Goal: Find specific page/section: Find specific page/section

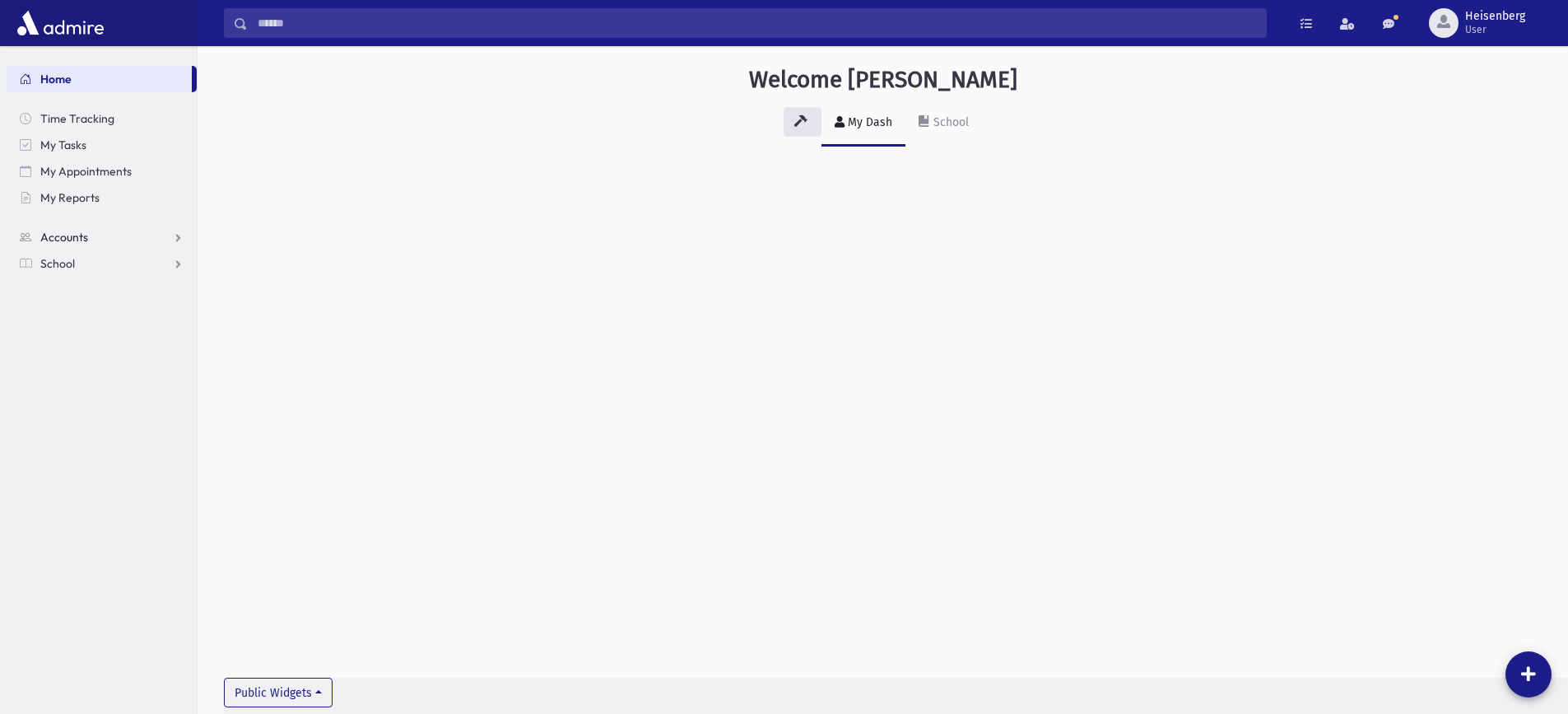
click at [51, 238] on span "Accounts" at bounding box center [63, 237] width 47 height 15
click at [71, 319] on span "School" at bounding box center [57, 316] width 34 height 15
click at [66, 296] on span "Students" at bounding box center [72, 290] width 46 height 15
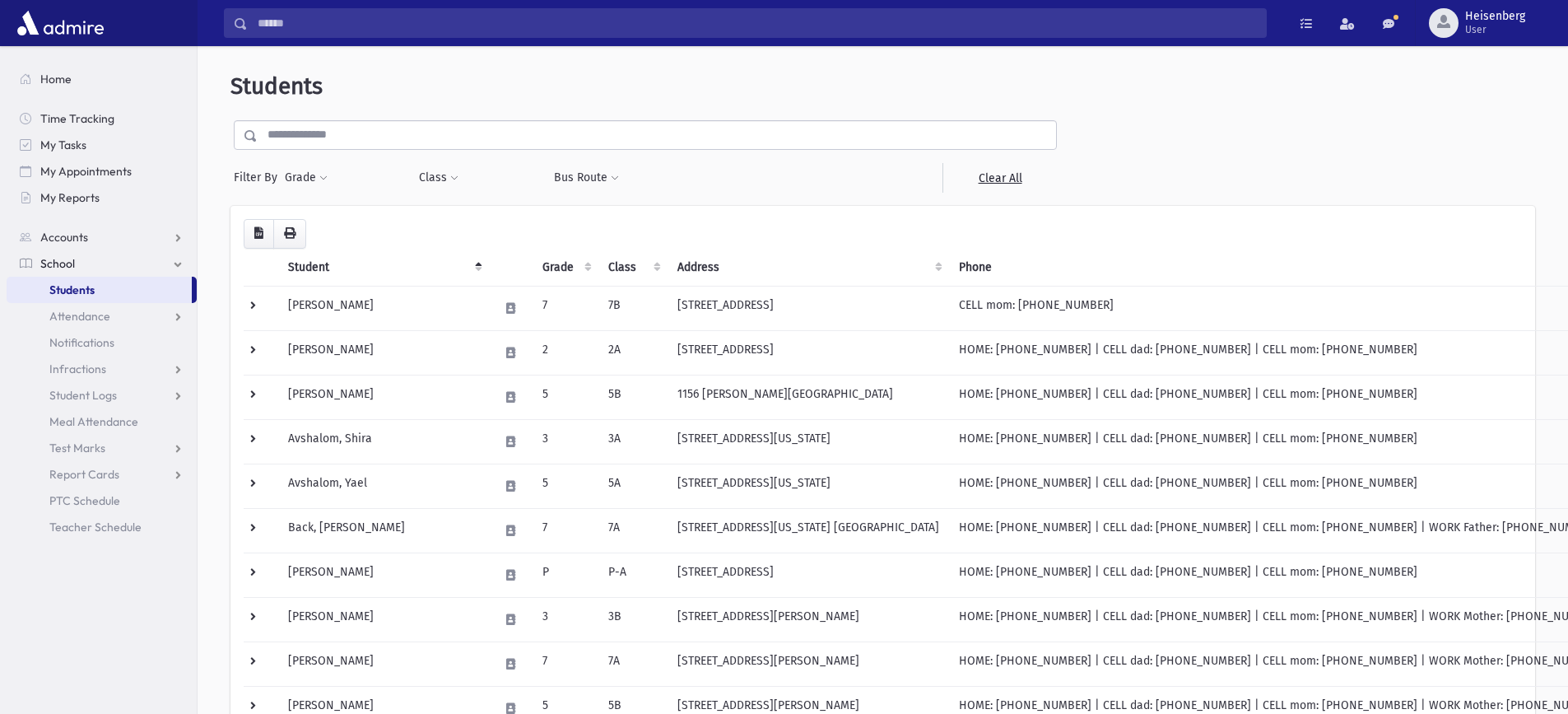
click at [358, 126] on input "text" at bounding box center [656, 135] width 798 height 30
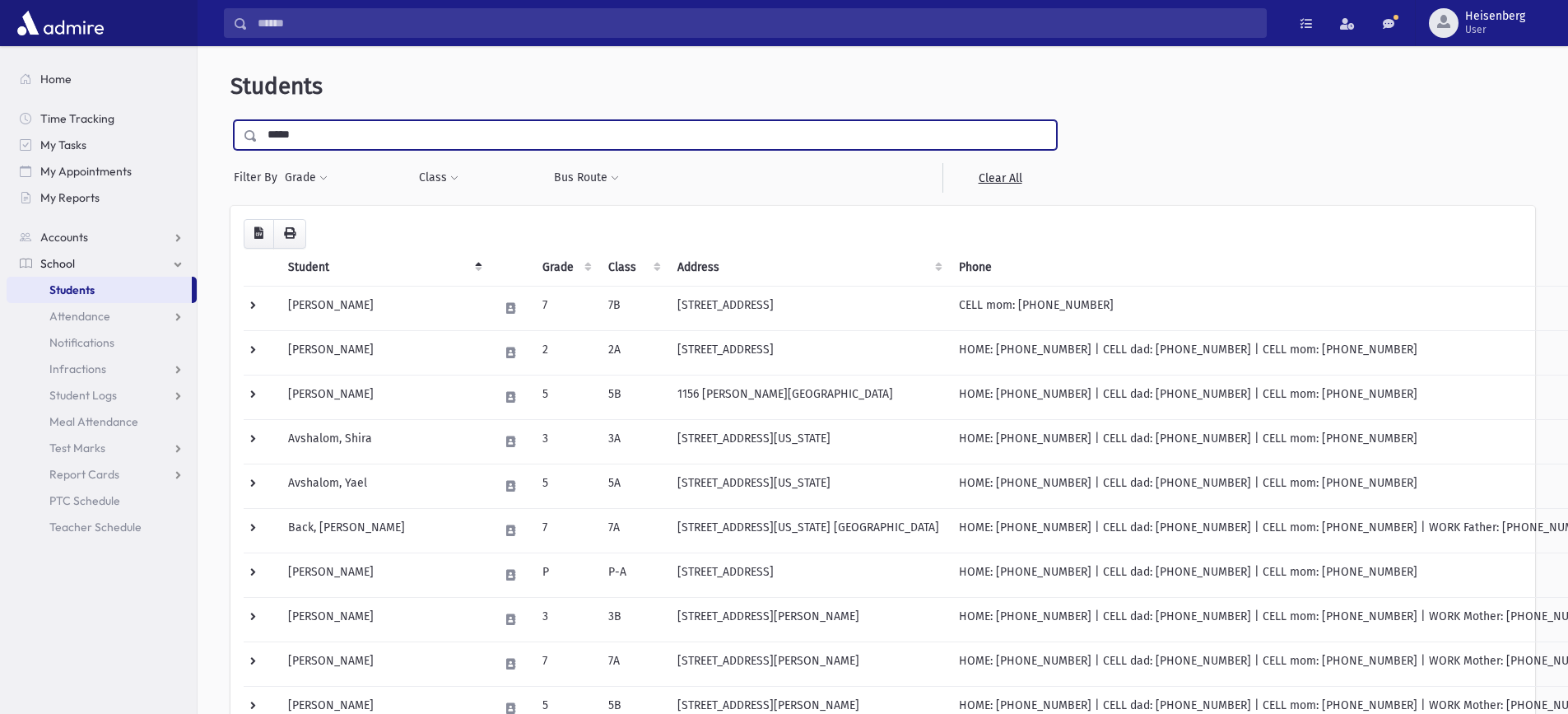
type input "*****"
click at [231, 120] on input "submit" at bounding box center [254, 131] width 46 height 22
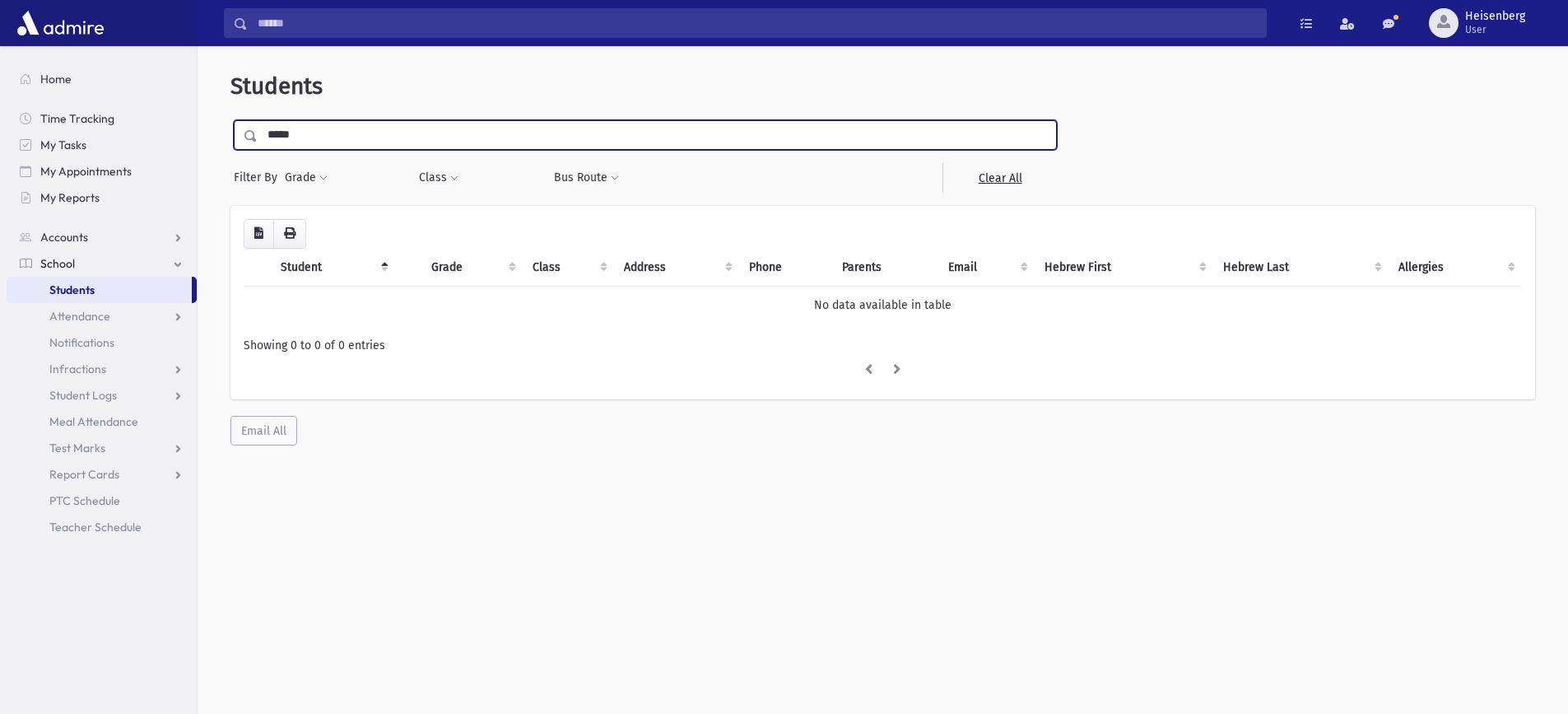
click at [314, 138] on input "*****" at bounding box center [656, 135] width 798 height 30
type input "*"
click at [73, 317] on span "Attendance" at bounding box center [80, 316] width 61 height 15
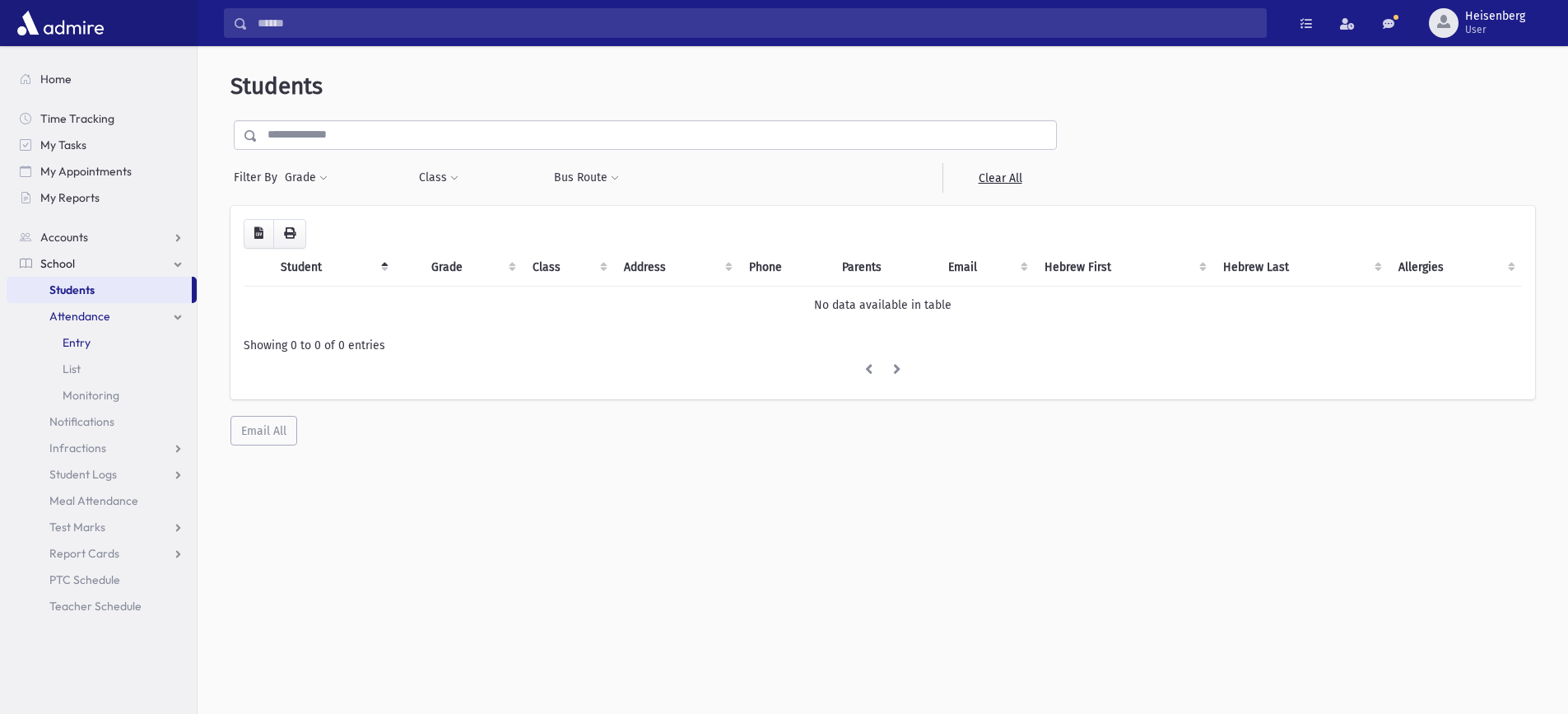
click at [78, 341] on span "Entry" at bounding box center [76, 342] width 28 height 15
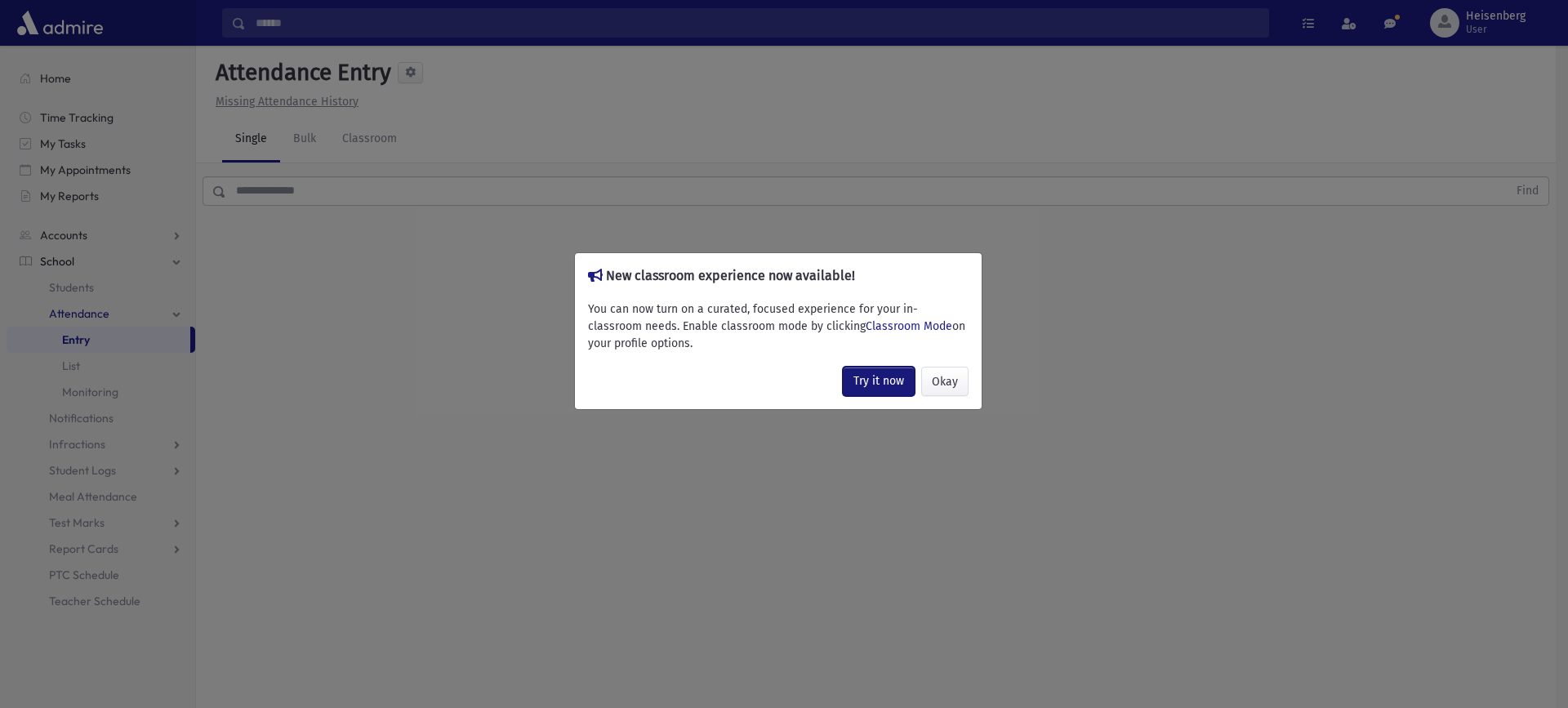
click at [887, 379] on link "Try it now" at bounding box center [879, 382] width 72 height 30
